Goal: Find specific page/section: Find specific page/section

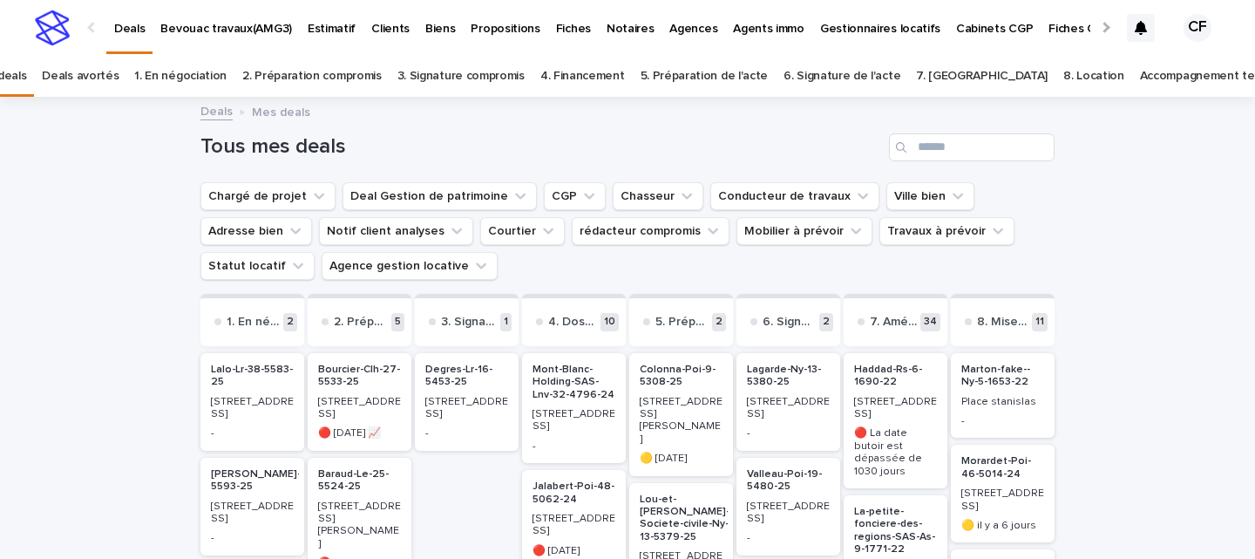
click at [66, 36] on img at bounding box center [52, 27] width 35 height 35
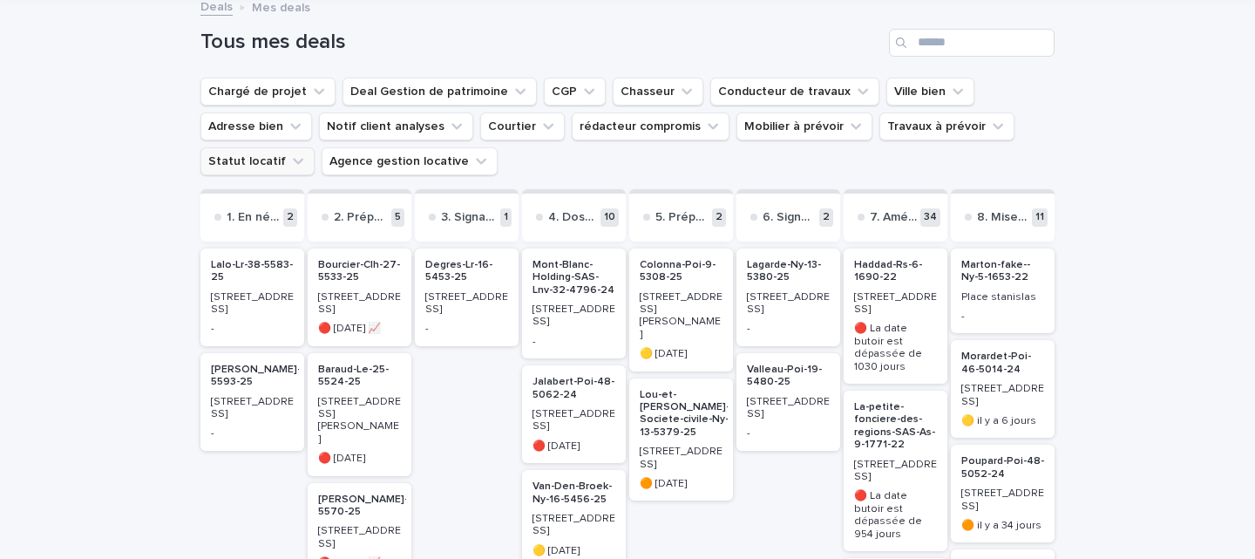
scroll to position [71, 0]
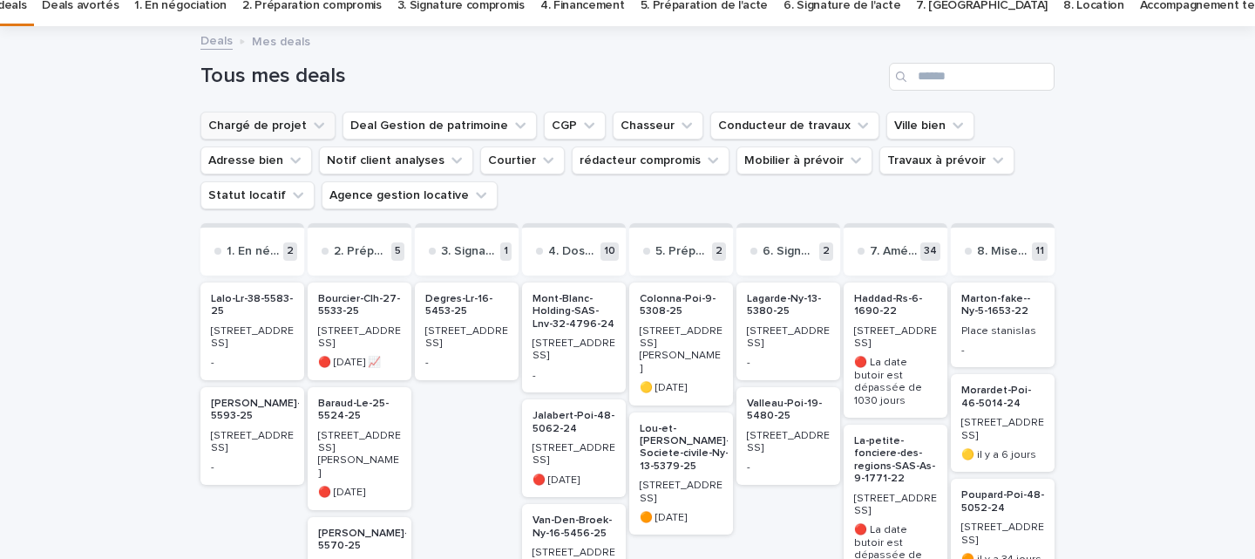
click at [294, 139] on button "Chargé de projet" at bounding box center [267, 126] width 135 height 28
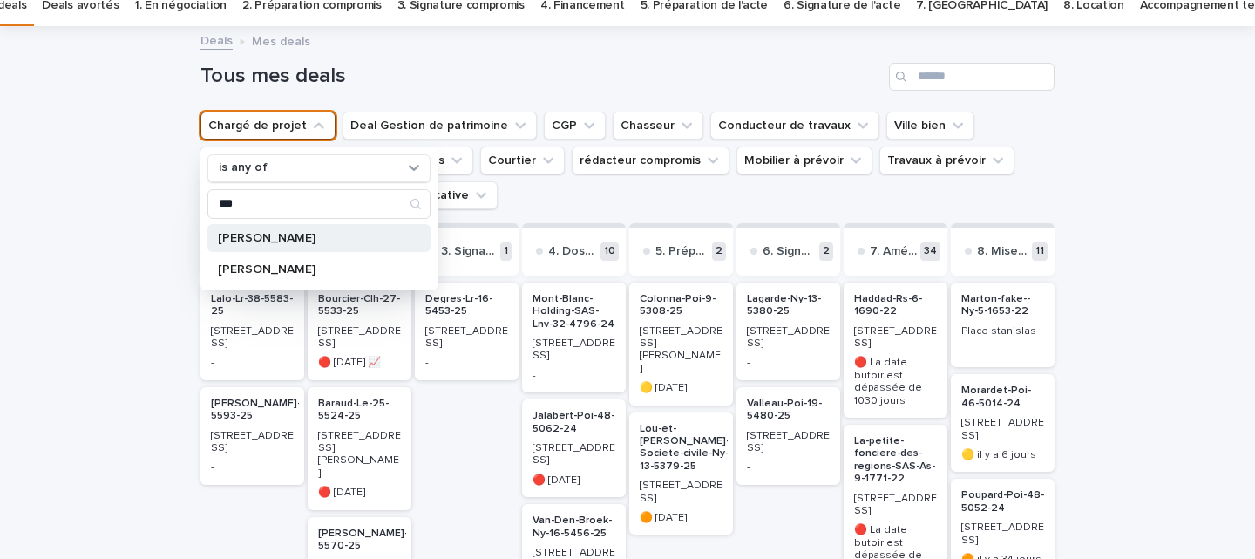
type input "***"
click at [282, 244] on div "[PERSON_NAME]" at bounding box center [318, 238] width 223 height 28
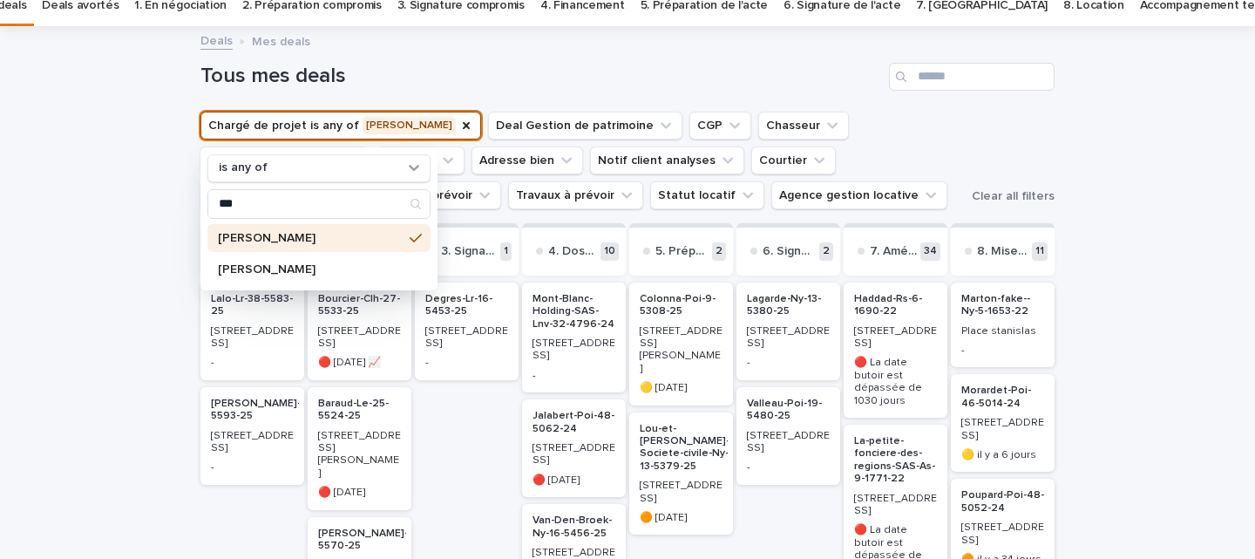
click at [786, 75] on h1 "Tous mes deals" at bounding box center [541, 76] width 682 height 25
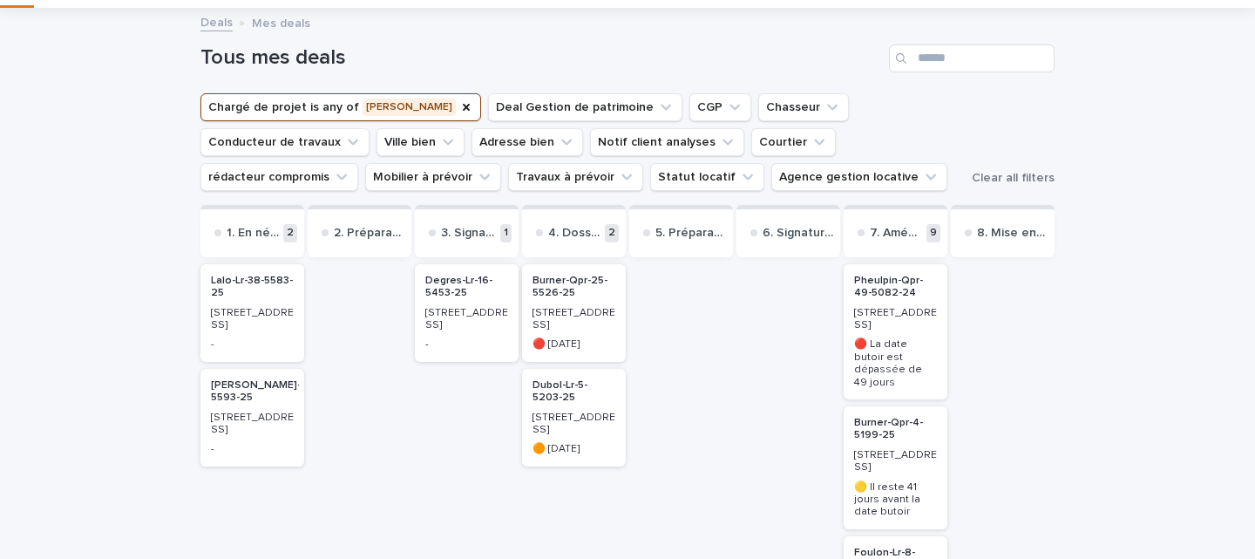
scroll to position [93, 0]
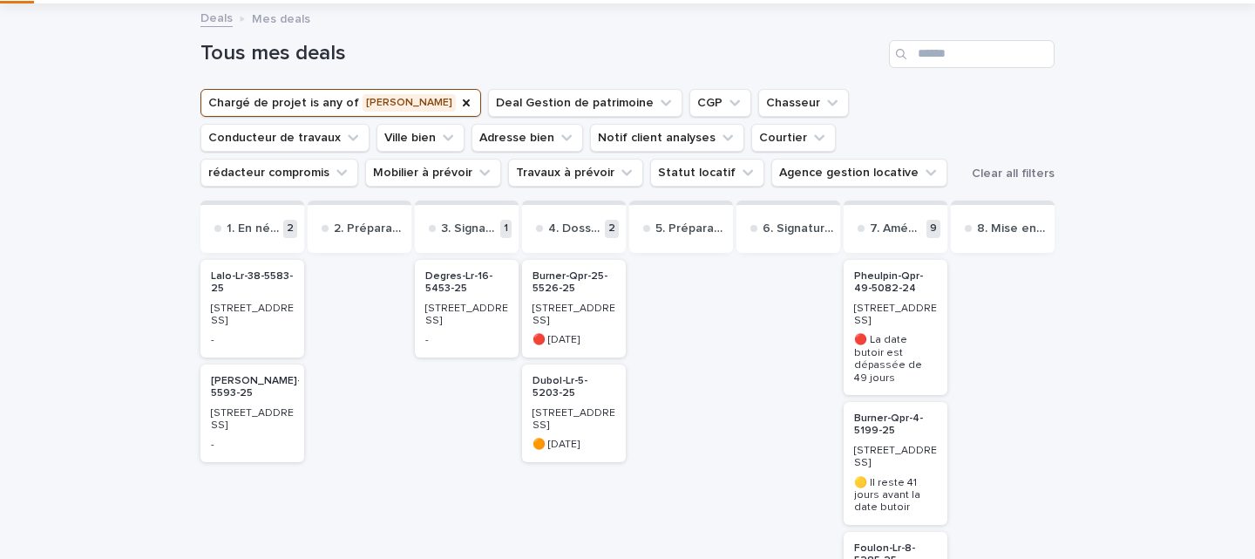
click at [576, 321] on p "[STREET_ADDRESS]" at bounding box center [574, 314] width 83 height 25
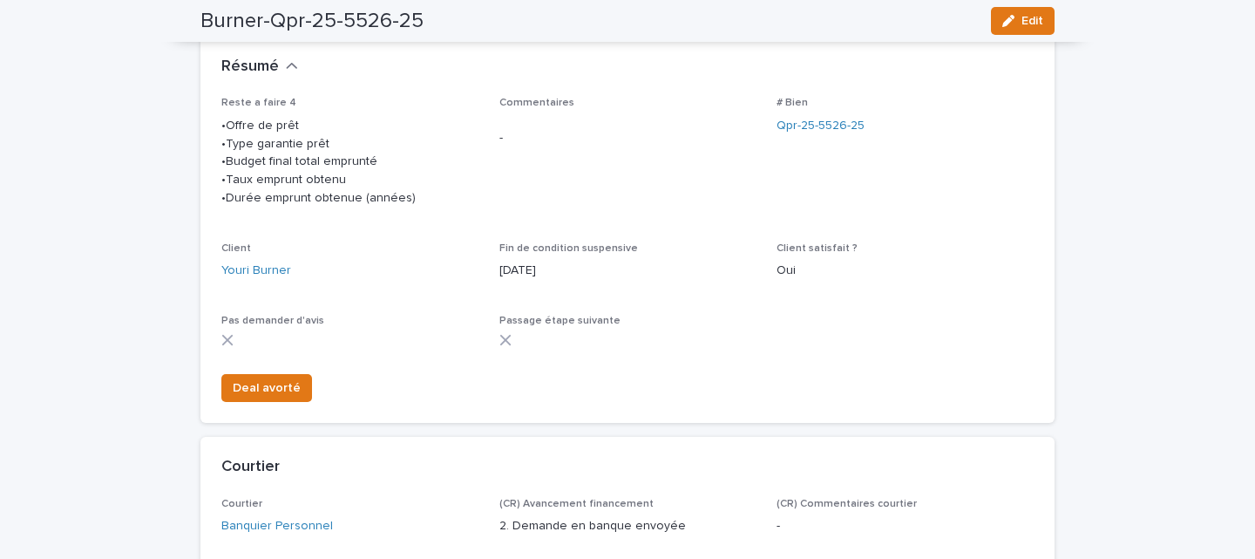
scroll to position [46, 0]
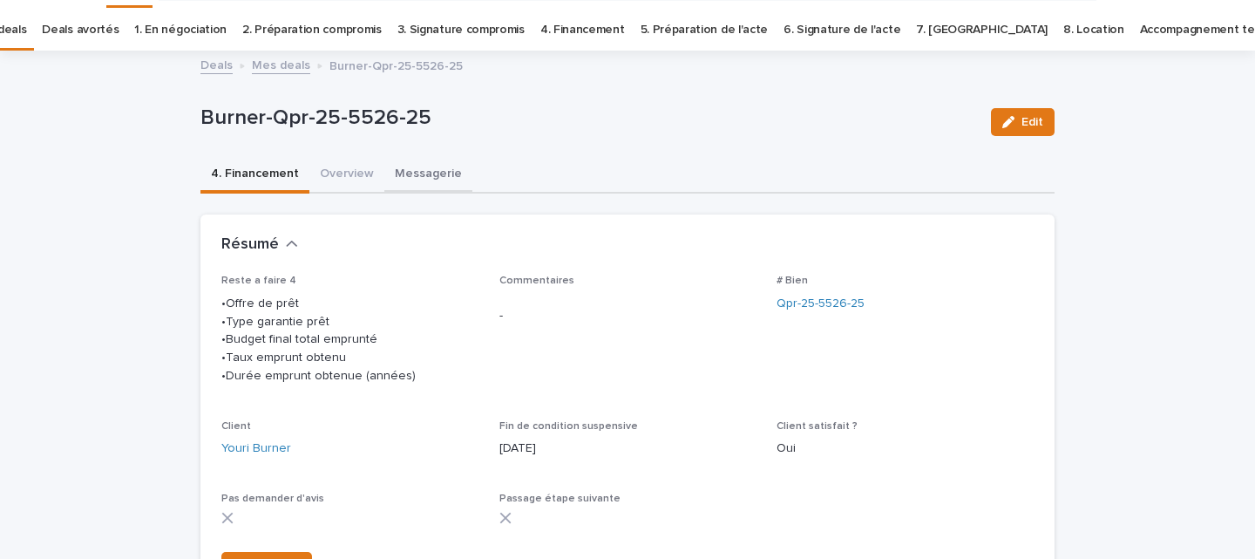
click at [429, 166] on button "Messagerie" at bounding box center [428, 175] width 88 height 37
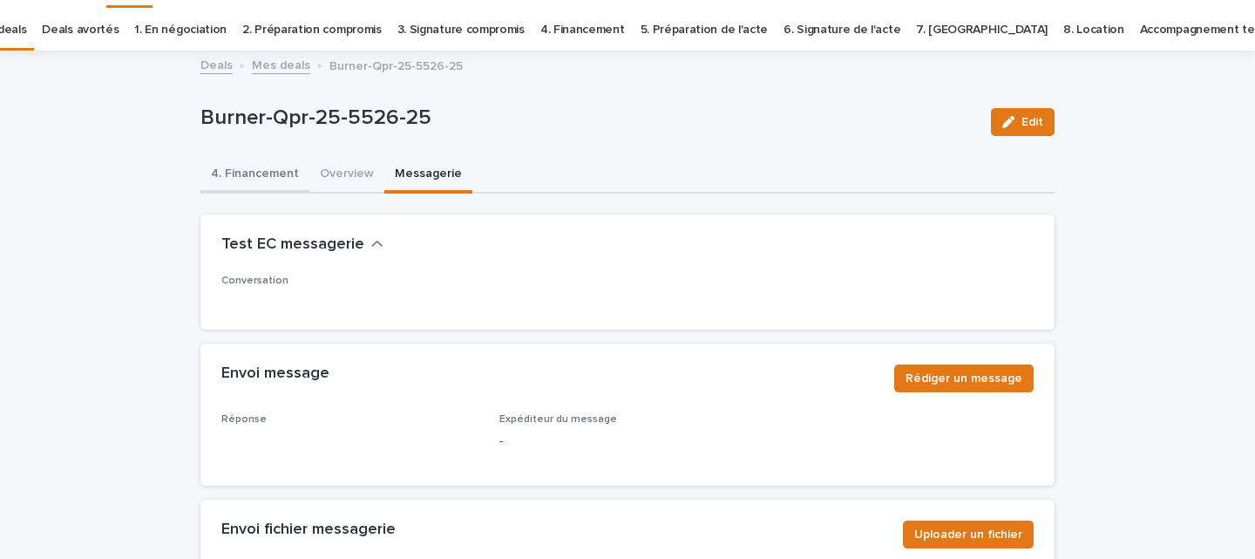
click at [253, 166] on button "4. Financement" at bounding box center [254, 175] width 109 height 37
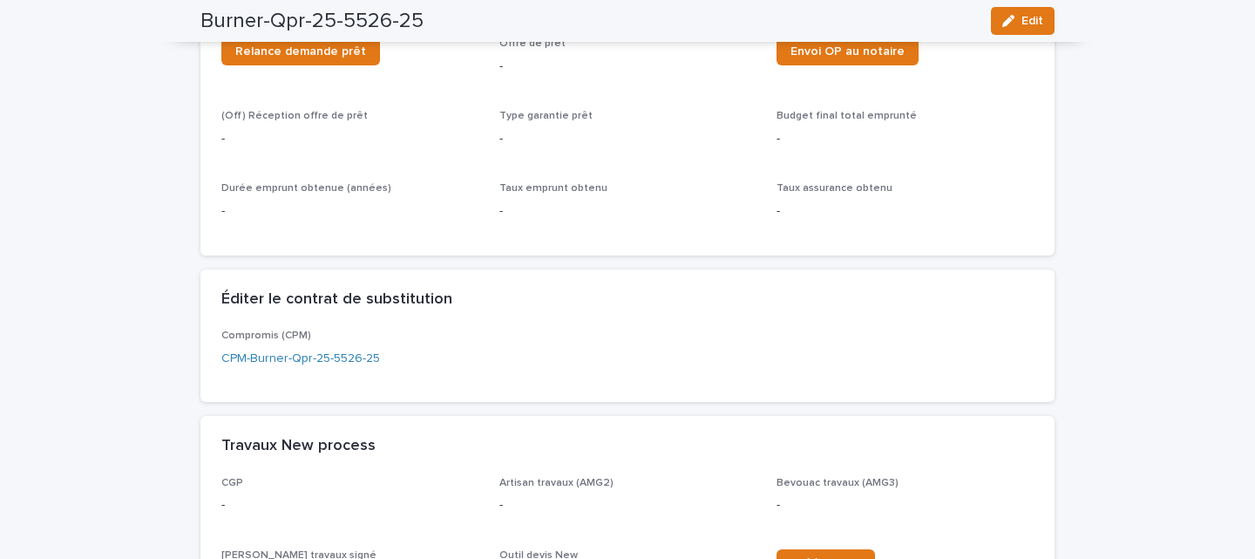
scroll to position [1244, 0]
